Goal: Information Seeking & Learning: Learn about a topic

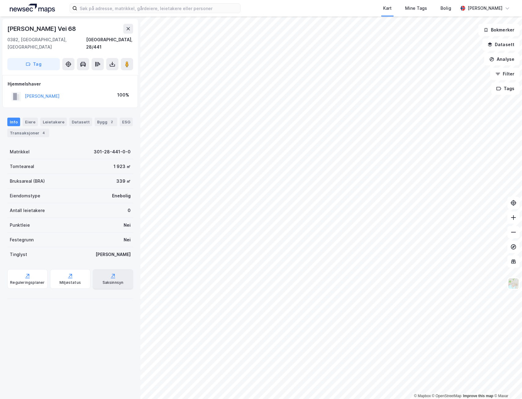
click at [110, 273] on icon at bounding box center [113, 276] width 6 height 6
click at [31, 129] on div "Transaksjoner 4" at bounding box center [28, 133] width 42 height 9
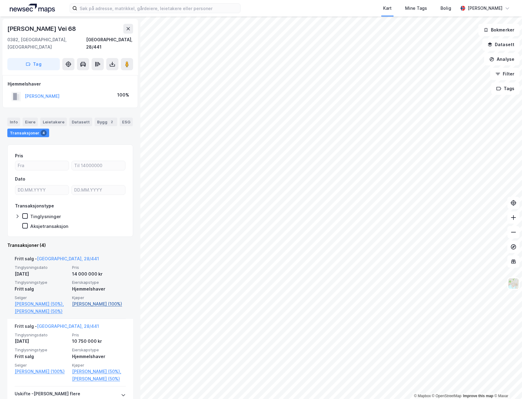
drag, startPoint x: 122, startPoint y: 295, endPoint x: 70, endPoint y: 296, distance: 51.3
click at [70, 296] on div "Fritt salg - [GEOGRAPHIC_DATA], 28/441 Tinglysningsdato [DATE] Pris 14 000 000 …" at bounding box center [70, 284] width 126 height 67
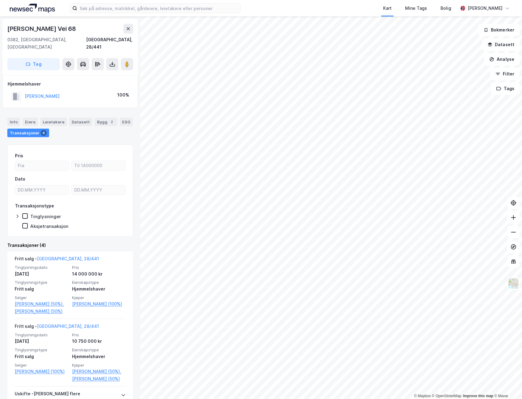
copy link "[PERSON_NAME]"
click at [208, 11] on input at bounding box center [158, 8] width 163 height 9
click at [97, 118] on div "Bygg 2" at bounding box center [106, 122] width 23 height 9
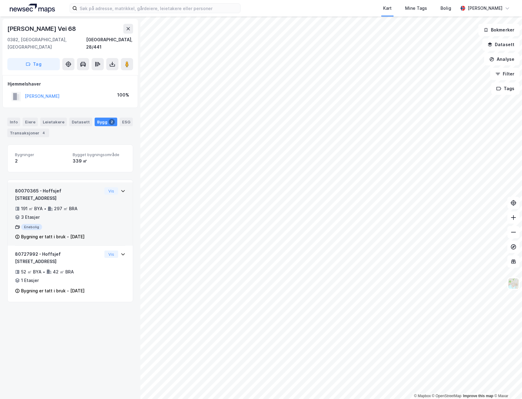
click at [61, 215] on div "80070365 - [PERSON_NAME] vei 68 191 ㎡ BYA • 297 ㎡ BRA • 3 Etasjer Enebolig Bygn…" at bounding box center [58, 213] width 87 height 53
